Goal: Check status: Check status

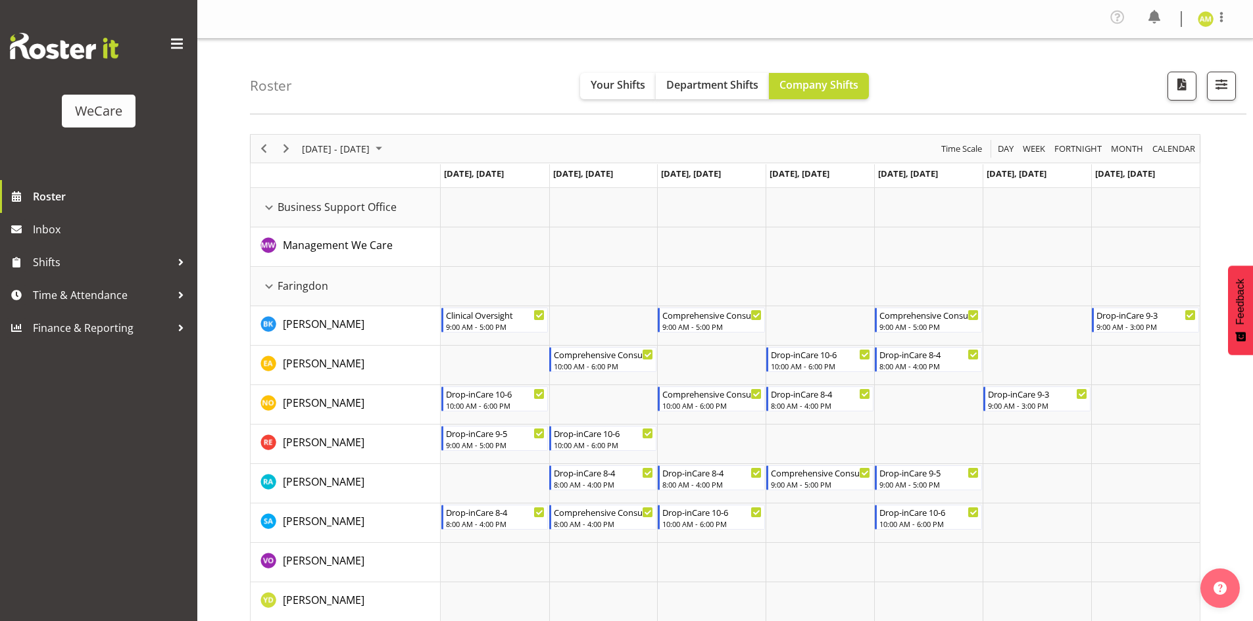
select select "location"
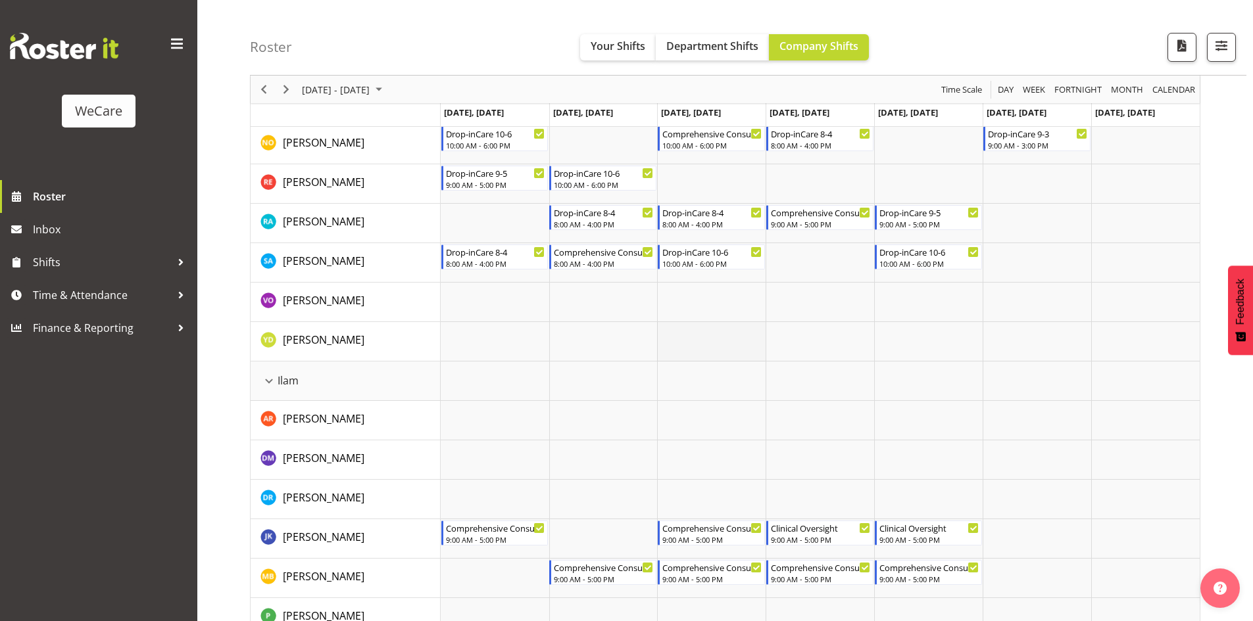
scroll to position [263, 0]
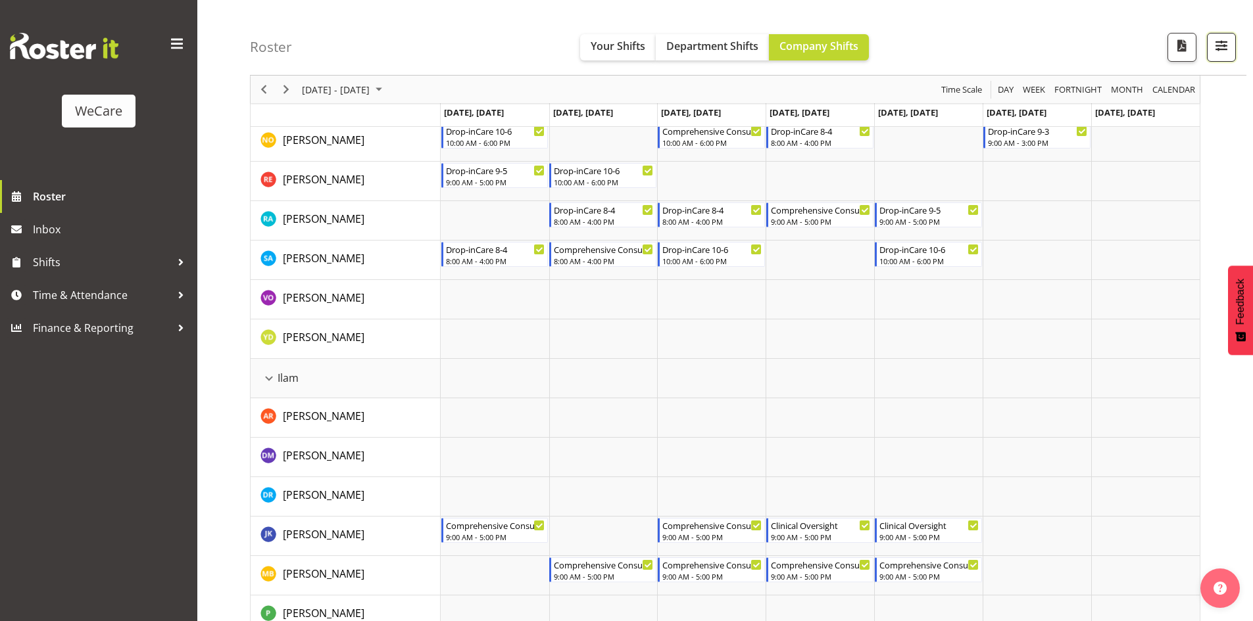
click at [1214, 47] on span "button" at bounding box center [1221, 45] width 17 height 17
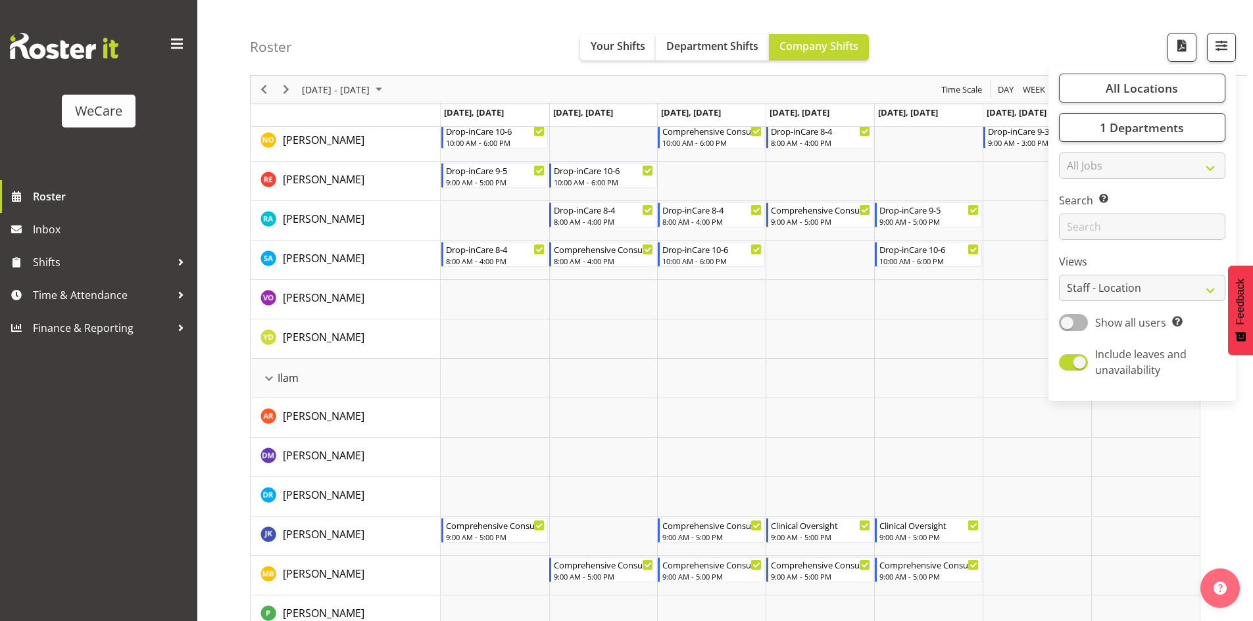
click at [1078, 149] on div "All Locations Clear Business Support Office [GEOGRAPHIC_DATA] Ilam [GEOGRAPHIC_…" at bounding box center [1141, 233] width 187 height 326
click at [1086, 131] on button "1 Departments" at bounding box center [1142, 127] width 166 height 29
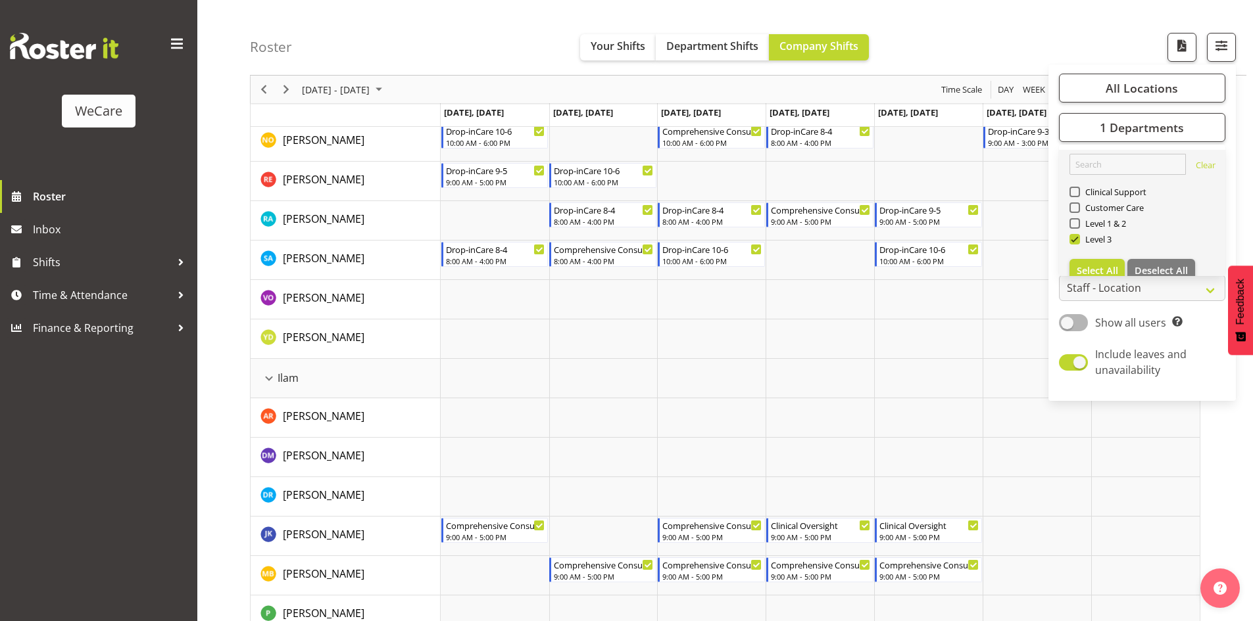
click at [1152, 256] on link "Clear Clinical Support Customer Care Level 1 & 2 Level 3 Select All Deselect All" at bounding box center [1142, 218] width 166 height 137
click at [1150, 265] on span "Deselect All" at bounding box center [1160, 270] width 53 height 12
checkbox input "false"
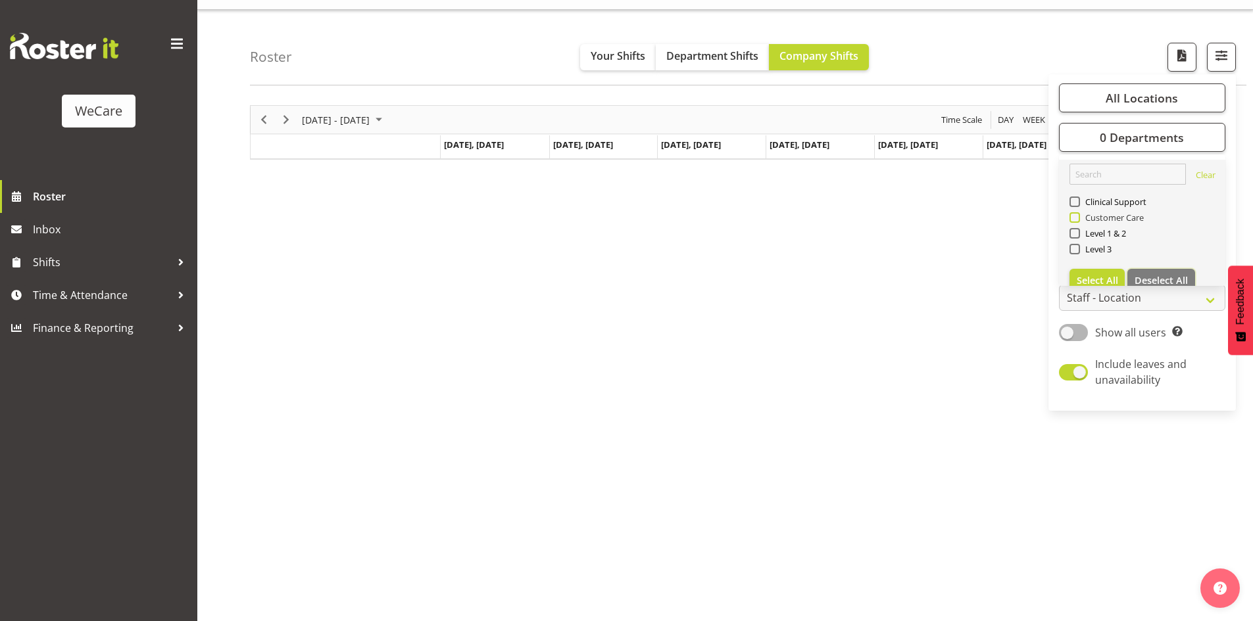
scroll to position [29, 0]
click at [1108, 235] on span "Level 1 & 2" at bounding box center [1103, 233] width 47 height 11
click at [1078, 235] on input "Level 1 & 2" at bounding box center [1073, 233] width 9 height 9
checkbox input "true"
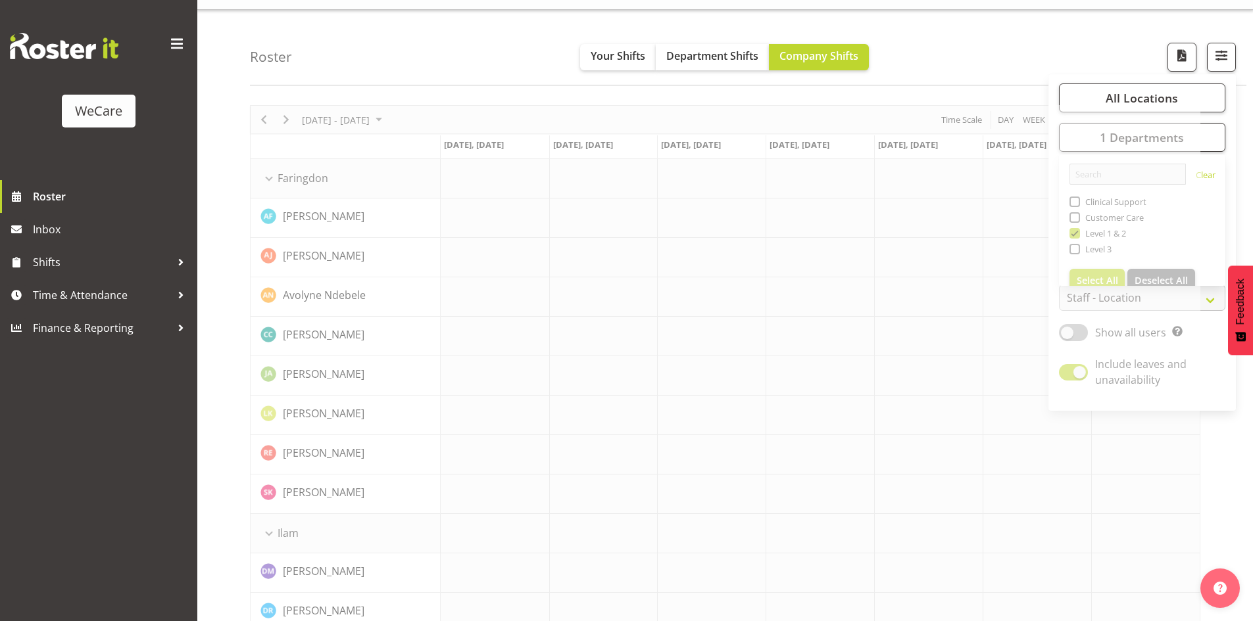
click at [276, 81] on div "Roster Your Shifts Department Shifts Company Shifts All Locations Clear Busines…" at bounding box center [748, 48] width 996 height 76
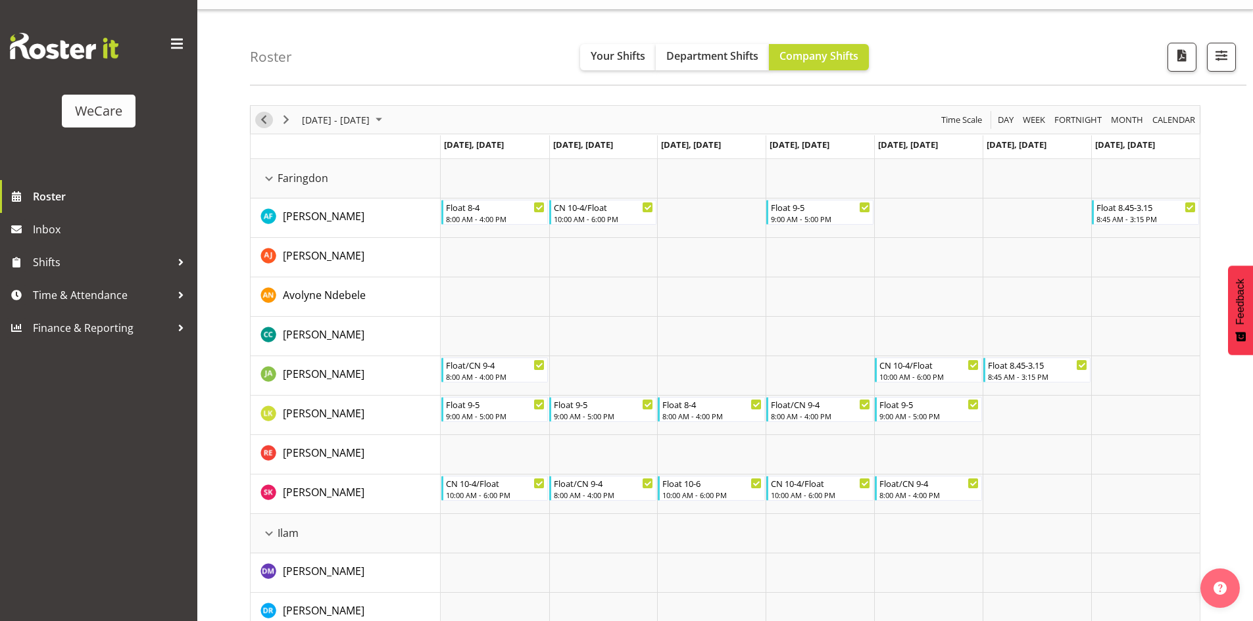
click at [265, 116] on span "Previous" at bounding box center [264, 120] width 16 height 16
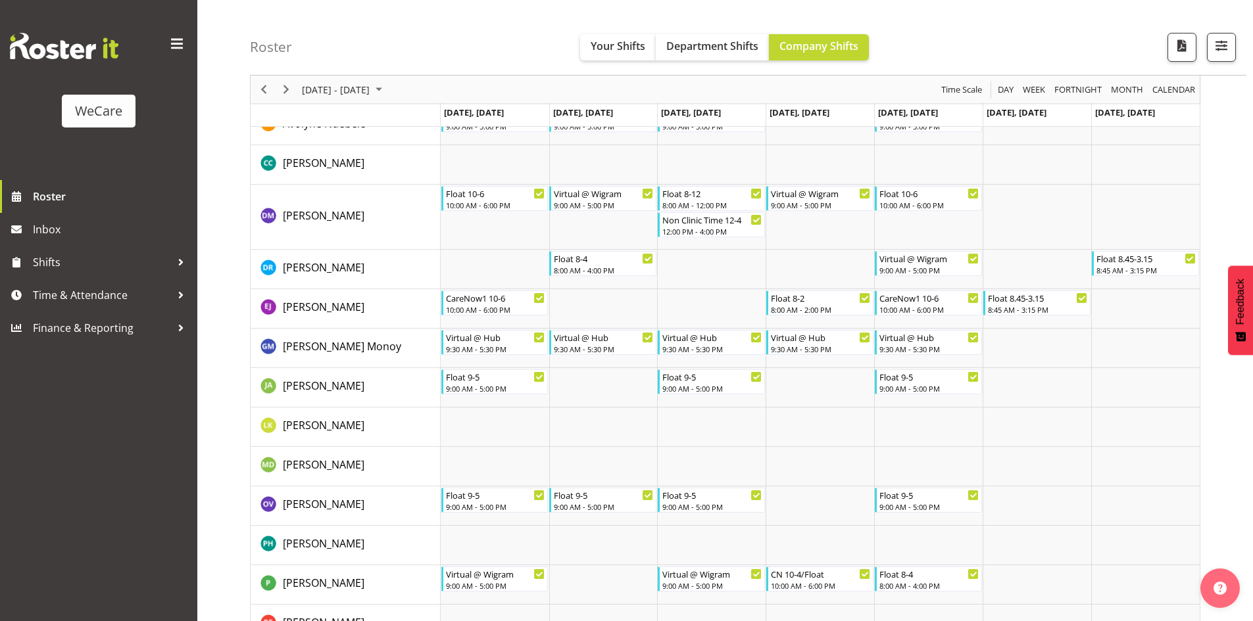
scroll to position [1973, 0]
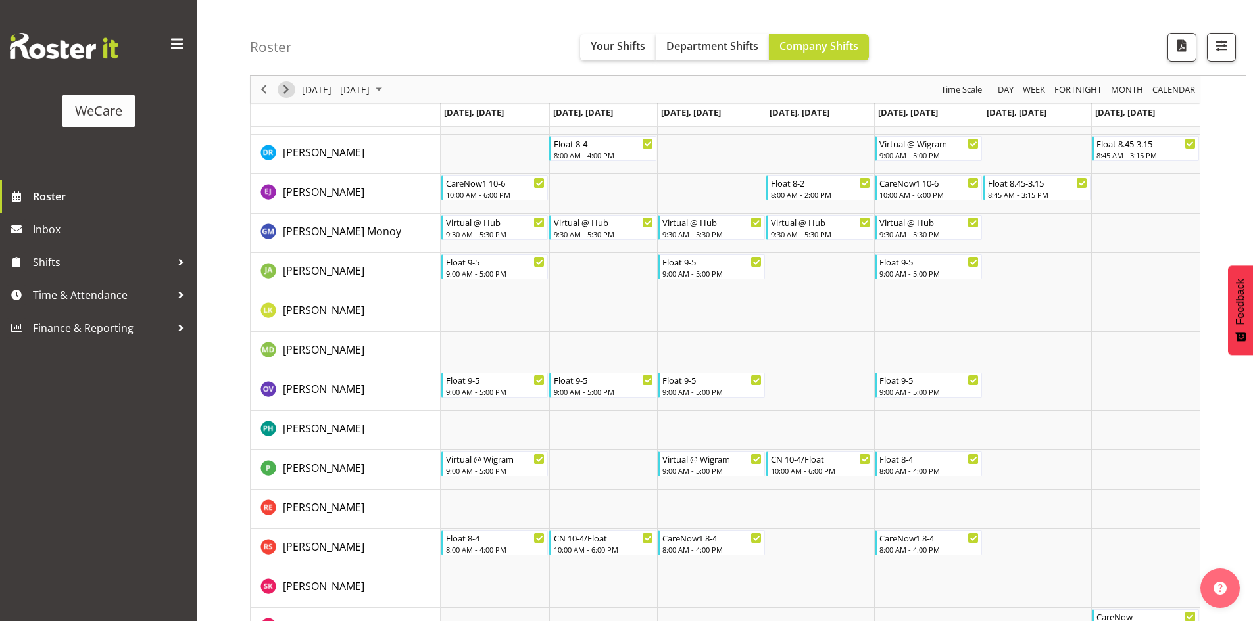
click at [281, 87] on span "Next" at bounding box center [286, 90] width 16 height 16
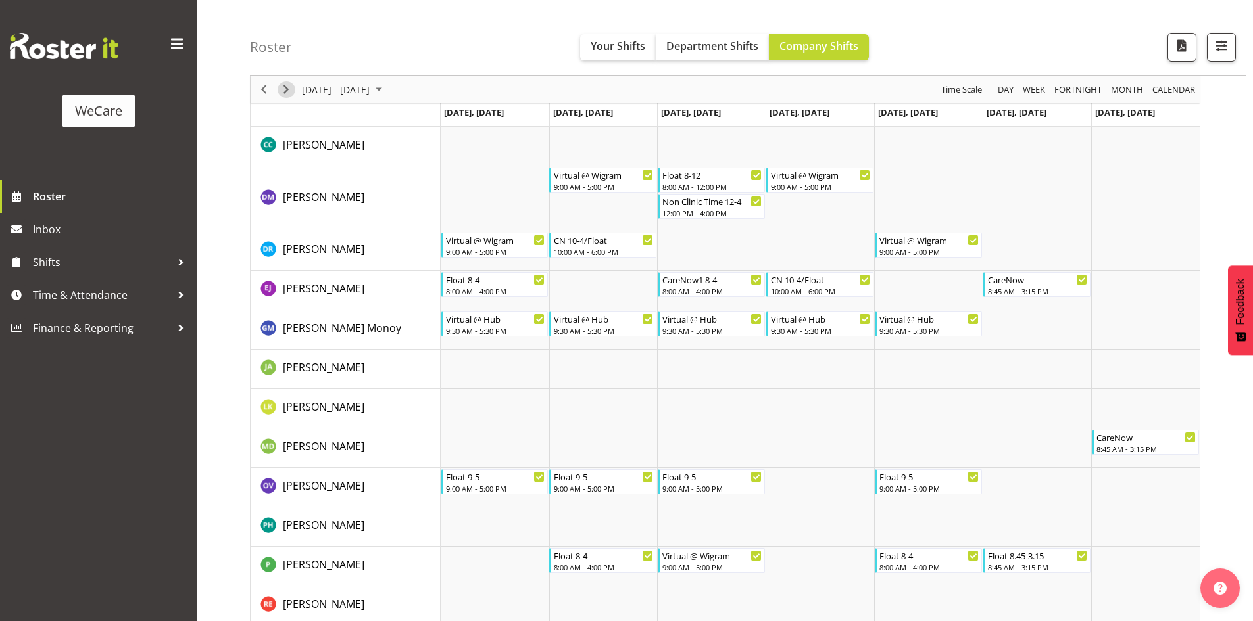
scroll to position [1907, 0]
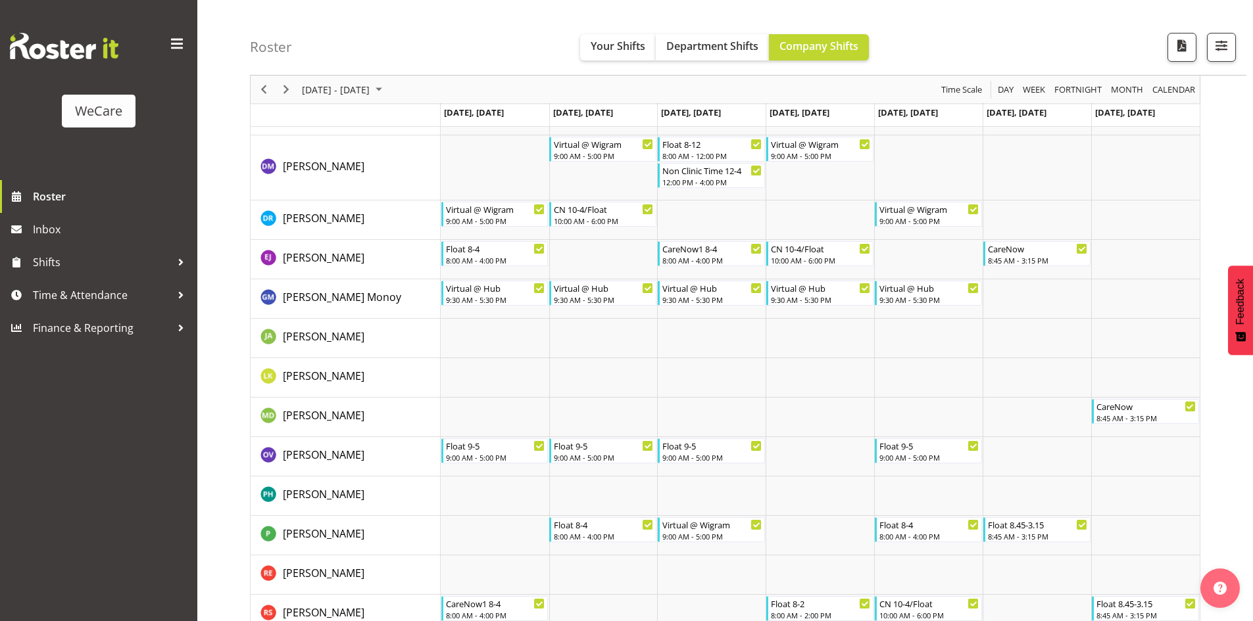
click at [356, 101] on div "[DATE] - [DATE]" at bounding box center [343, 90] width 93 height 28
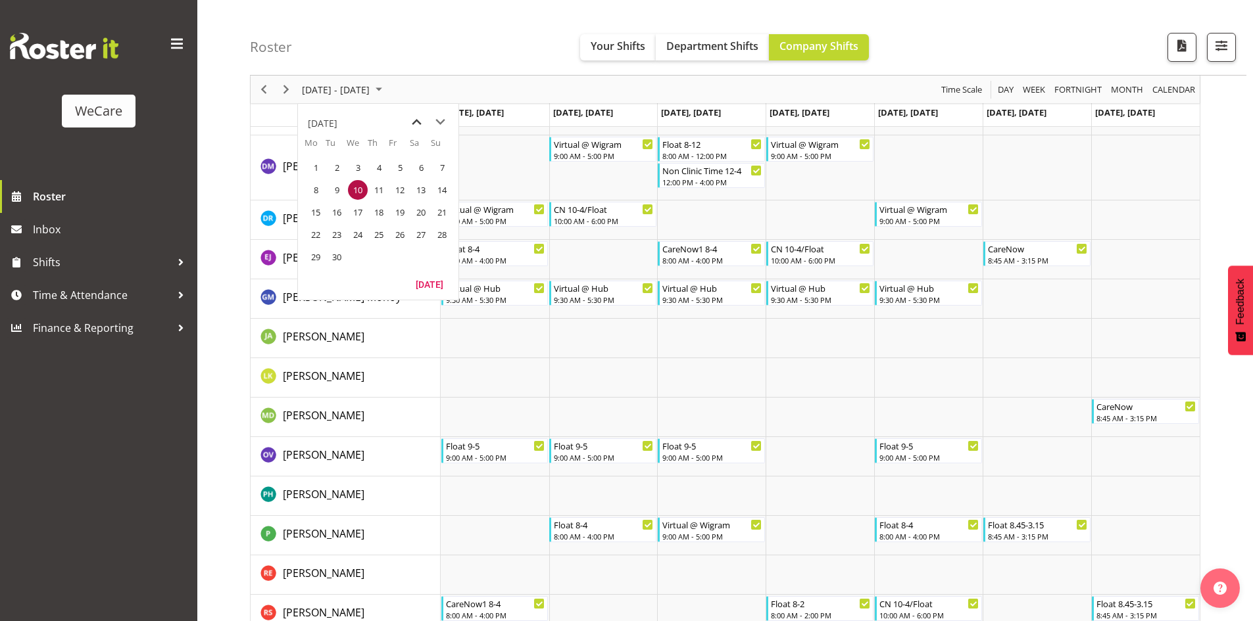
click at [420, 116] on span "previous month" at bounding box center [416, 122] width 23 height 24
click at [353, 211] on span "13" at bounding box center [358, 213] width 20 height 20
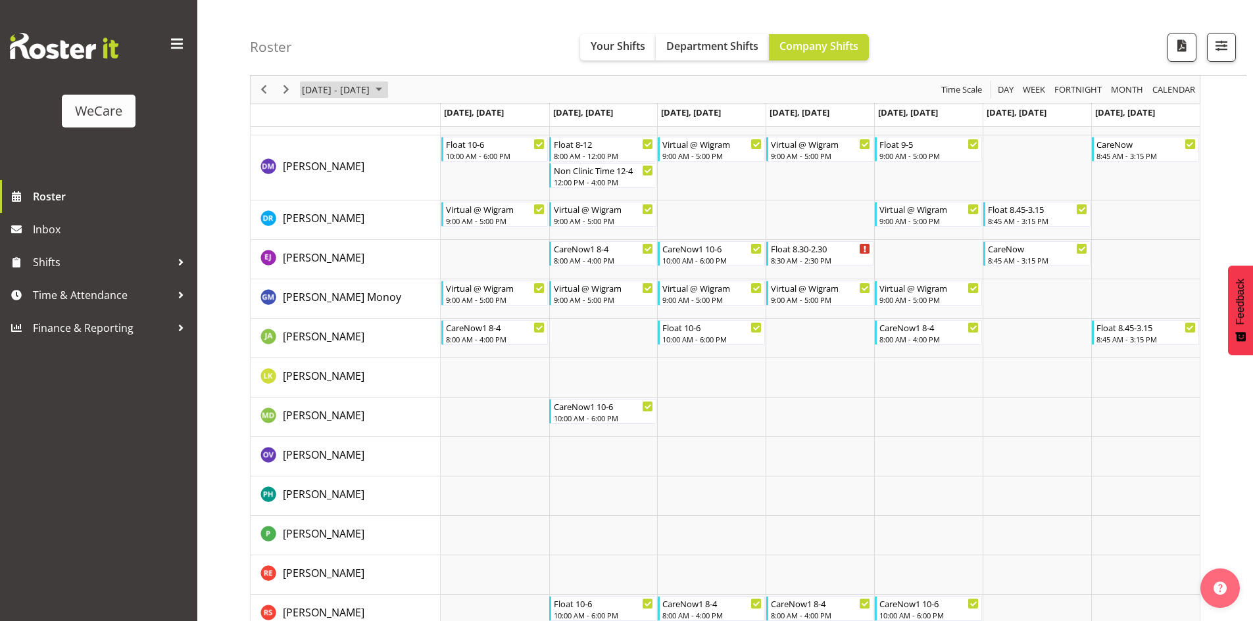
click at [304, 88] on span "[DATE] - [DATE]" at bounding box center [335, 90] width 70 height 16
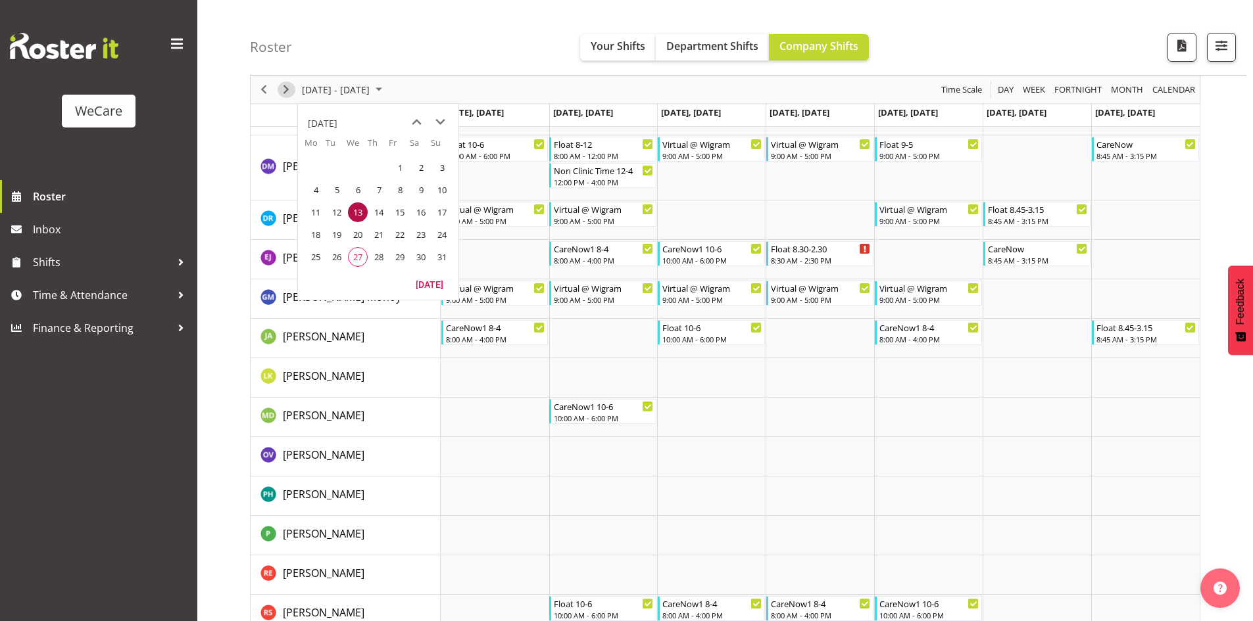
click at [291, 87] on span "Next" at bounding box center [286, 90] width 16 height 16
